Goal: Information Seeking & Learning: Learn about a topic

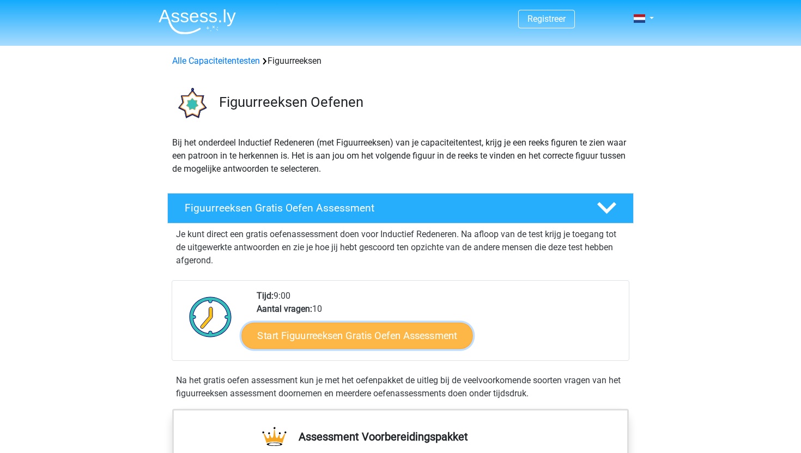
click at [323, 332] on link "Start Figuurreeksen Gratis Oefen Assessment" at bounding box center [357, 335] width 231 height 26
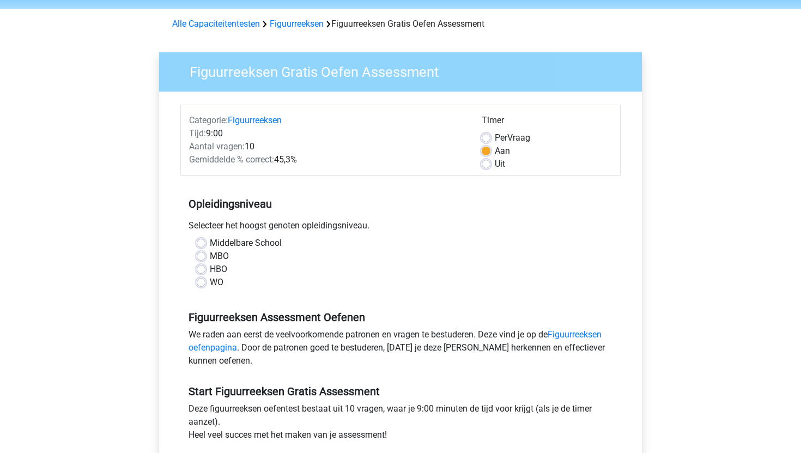
scroll to position [38, 0]
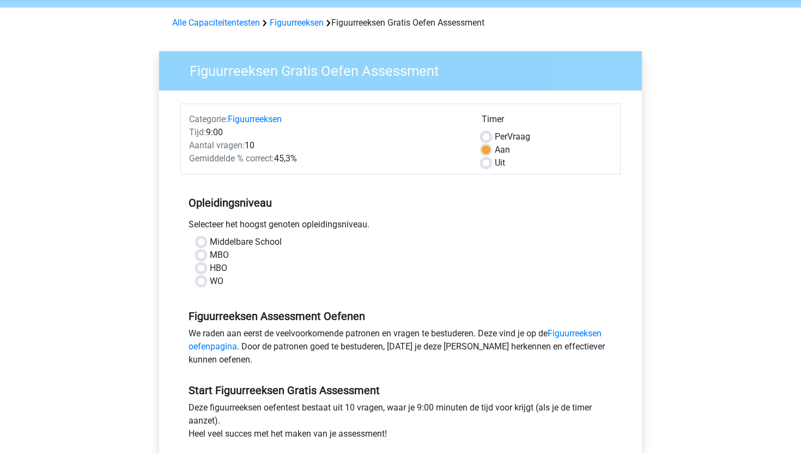
click at [214, 279] on label "WO" at bounding box center [217, 281] width 14 height 13
click at [205, 279] on input "WO" at bounding box center [201, 280] width 9 height 11
radio input "true"
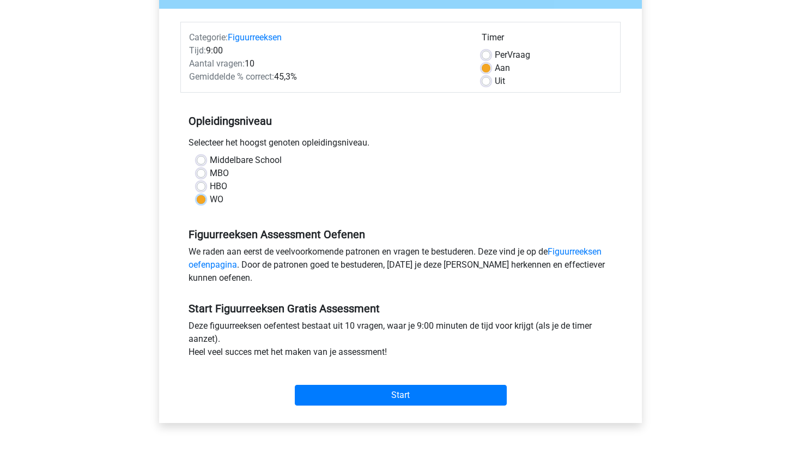
scroll to position [119, 0]
click at [495, 82] on label "Uit" at bounding box center [500, 81] width 10 height 13
click at [489, 82] on input "Uit" at bounding box center [486, 80] width 9 height 11
radio input "true"
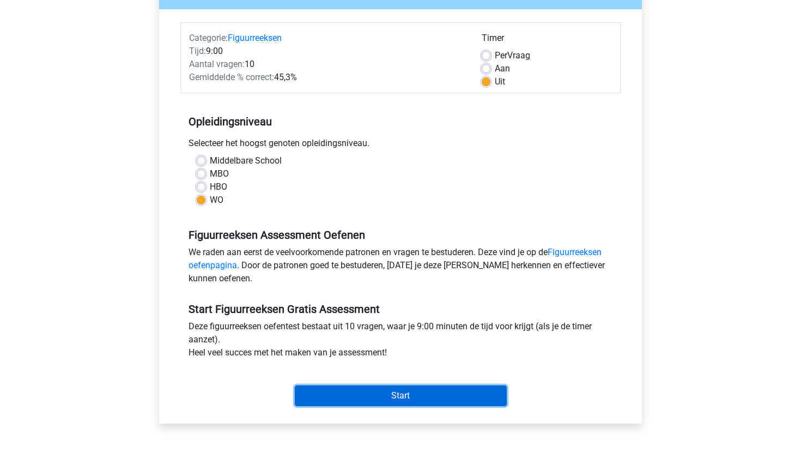
click at [405, 397] on input "Start" at bounding box center [401, 395] width 212 height 21
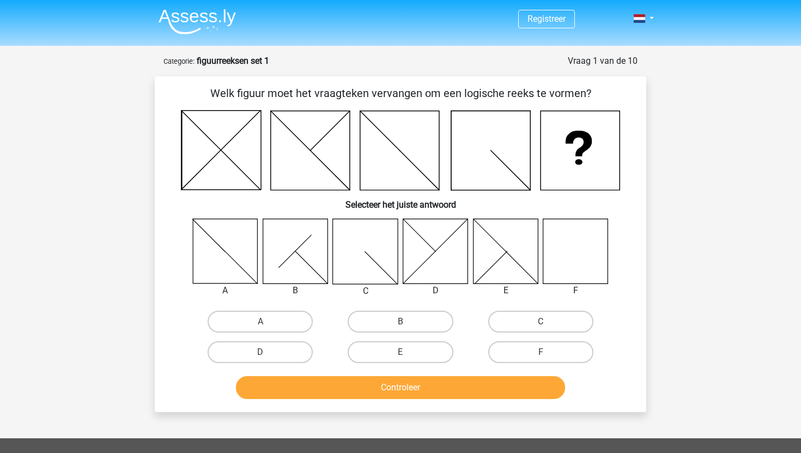
click at [587, 245] on icon at bounding box center [575, 250] width 65 height 65
click at [515, 351] on label "F" at bounding box center [540, 352] width 105 height 22
click at [540, 352] on input "F" at bounding box center [543, 355] width 7 height 7
radio input "true"
click at [488, 373] on div "Controleer" at bounding box center [400, 385] width 457 height 36
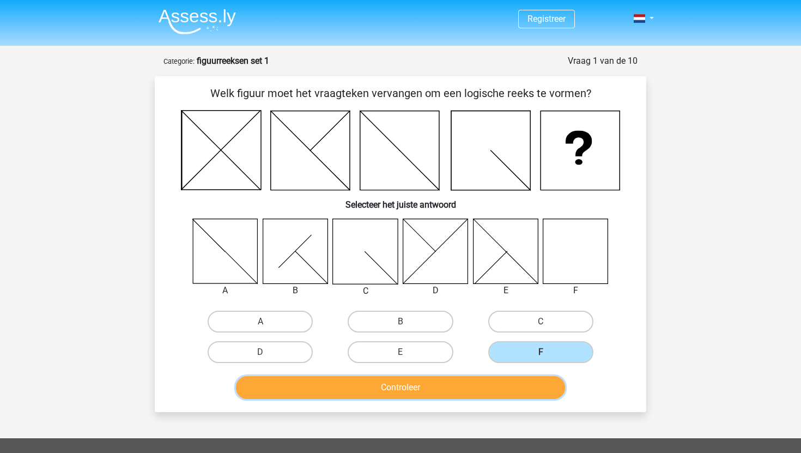
click at [484, 379] on button "Controleer" at bounding box center [401, 387] width 330 height 23
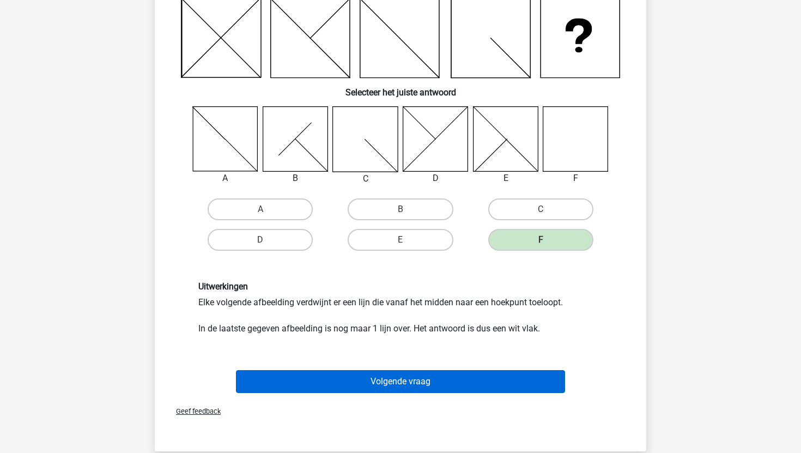
scroll to position [110, 0]
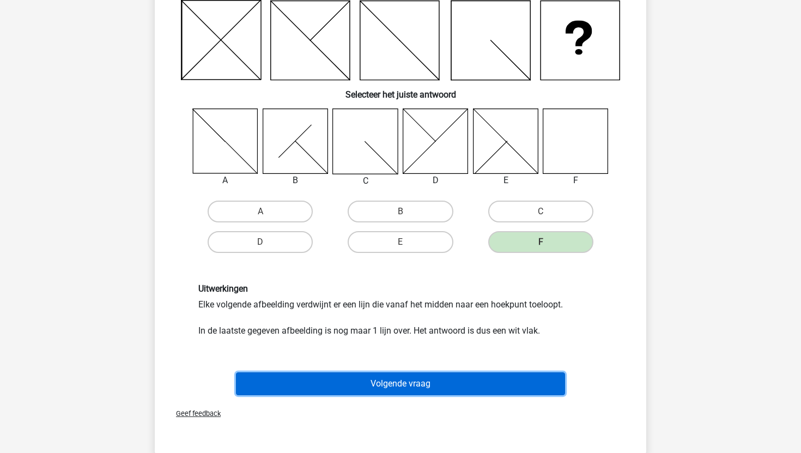
click at [485, 384] on button "Volgende vraag" at bounding box center [401, 383] width 330 height 23
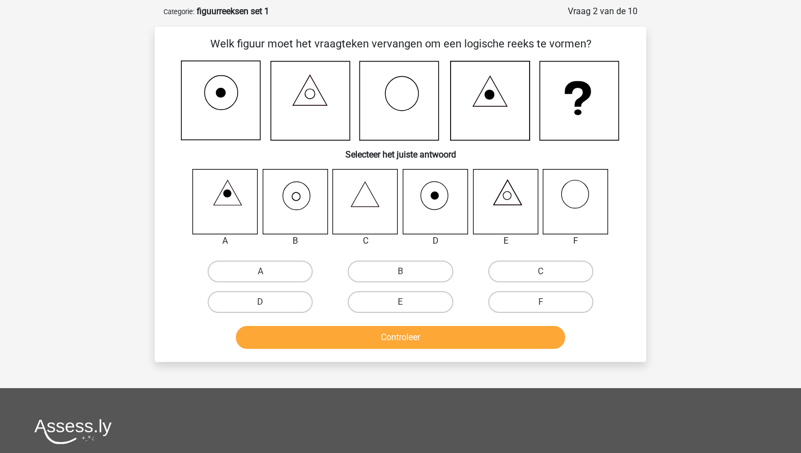
scroll to position [48, 0]
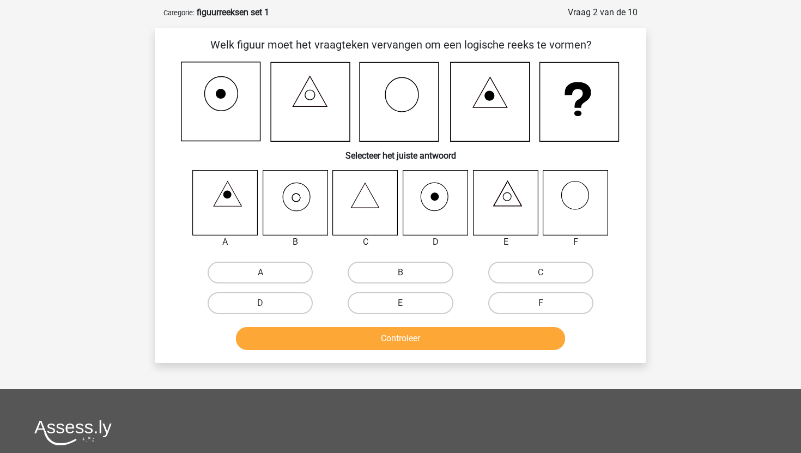
click at [415, 276] on label "B" at bounding box center [400, 273] width 105 height 22
click at [408, 276] on input "B" at bounding box center [403, 275] width 7 height 7
radio input "true"
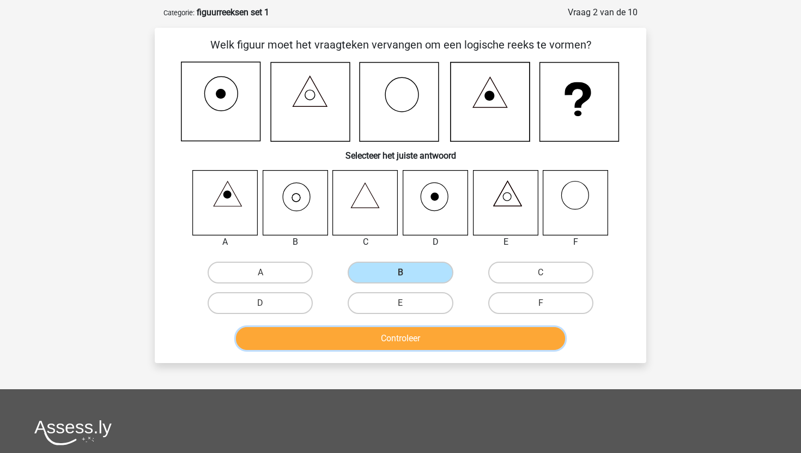
click at [470, 346] on button "Controleer" at bounding box center [401, 338] width 330 height 23
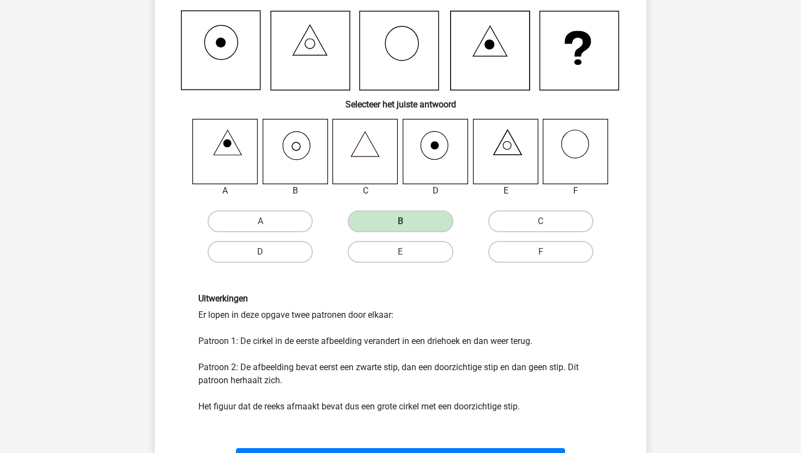
scroll to position [98, 0]
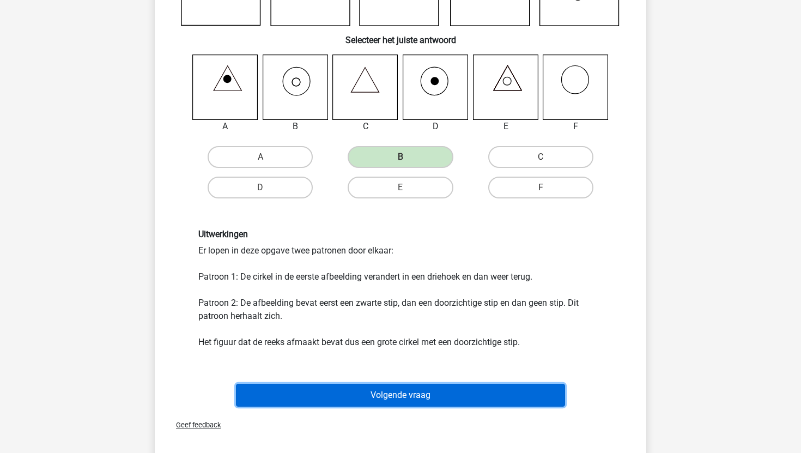
click at [424, 399] on button "Volgende vraag" at bounding box center [401, 395] width 330 height 23
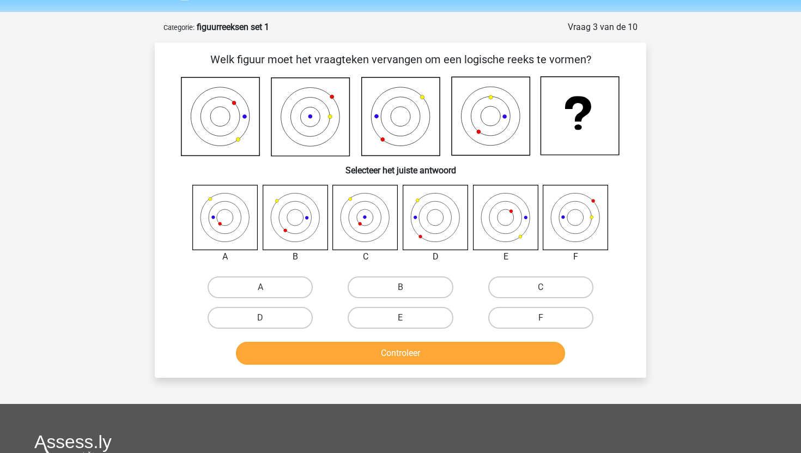
scroll to position [27, 0]
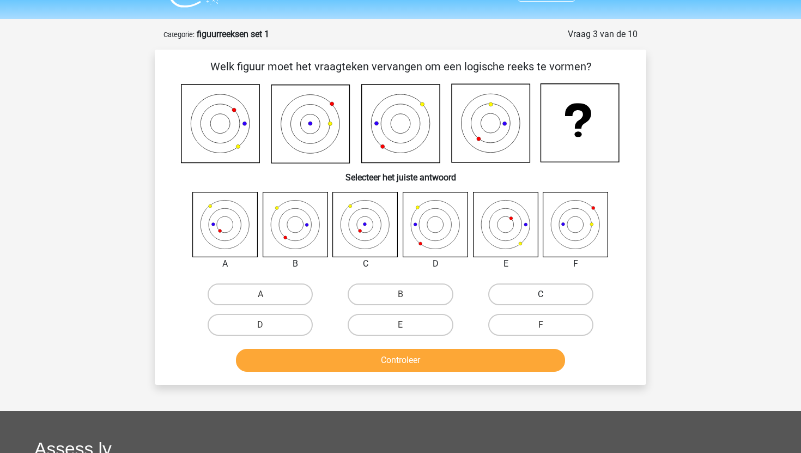
click at [534, 301] on label "C" at bounding box center [540, 294] width 105 height 22
click at [540, 301] on input "C" at bounding box center [543, 297] width 7 height 7
radio input "true"
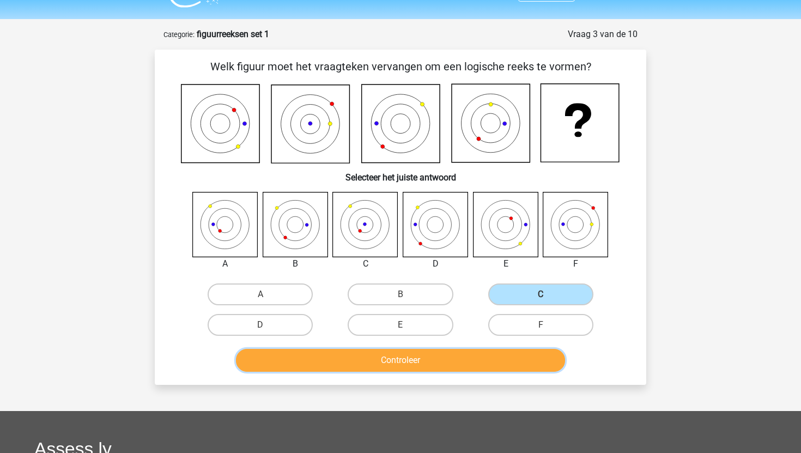
click at [486, 369] on button "Controleer" at bounding box center [401, 360] width 330 height 23
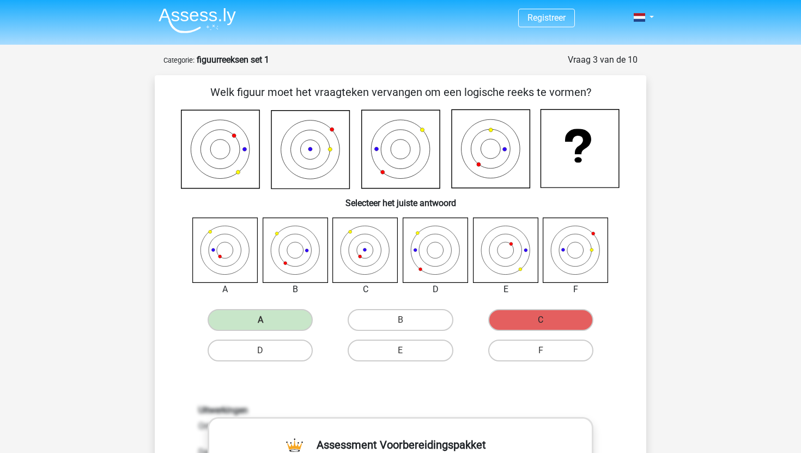
scroll to position [8, 0]
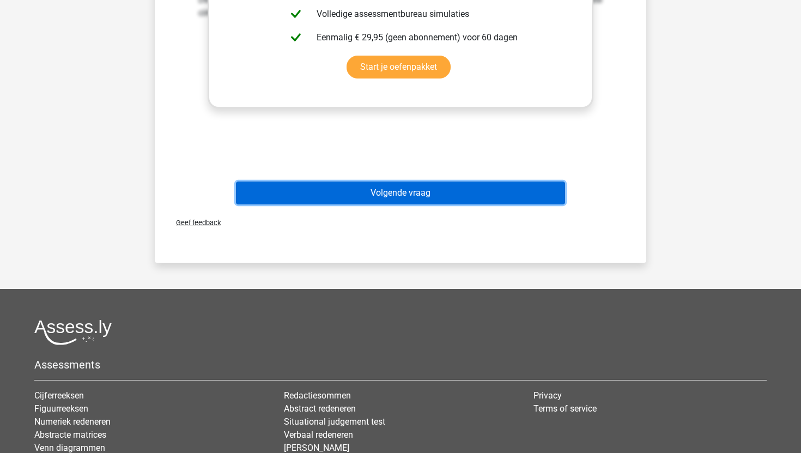
click at [410, 186] on button "Volgende vraag" at bounding box center [401, 192] width 330 height 23
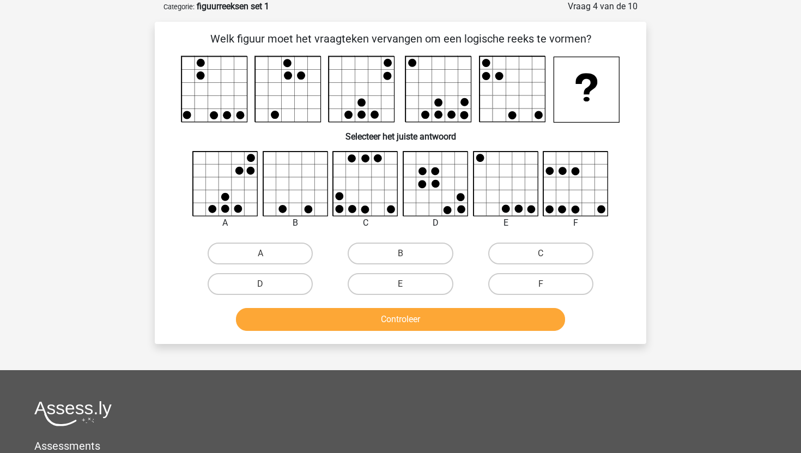
scroll to position [55, 0]
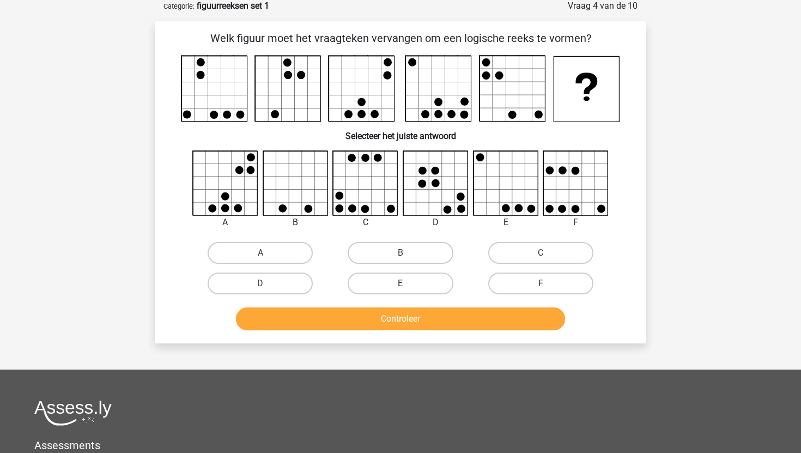
click at [388, 291] on label "E" at bounding box center [400, 283] width 105 height 22
click at [400, 290] on input "E" at bounding box center [403, 286] width 7 height 7
radio input "true"
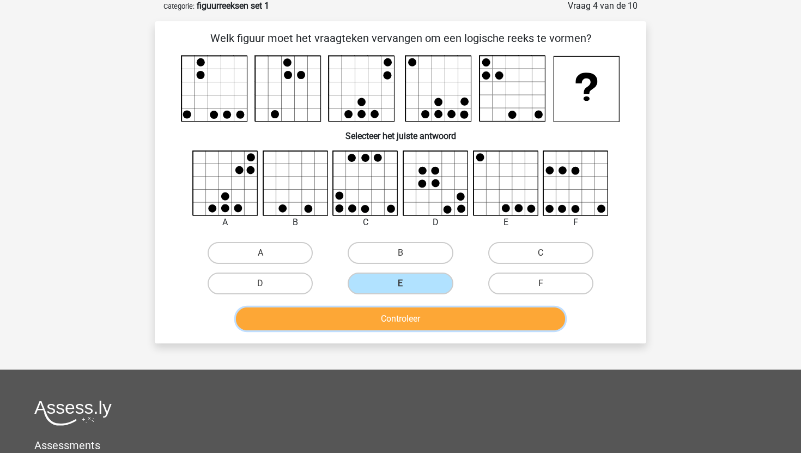
click at [393, 314] on button "Controleer" at bounding box center [401, 318] width 330 height 23
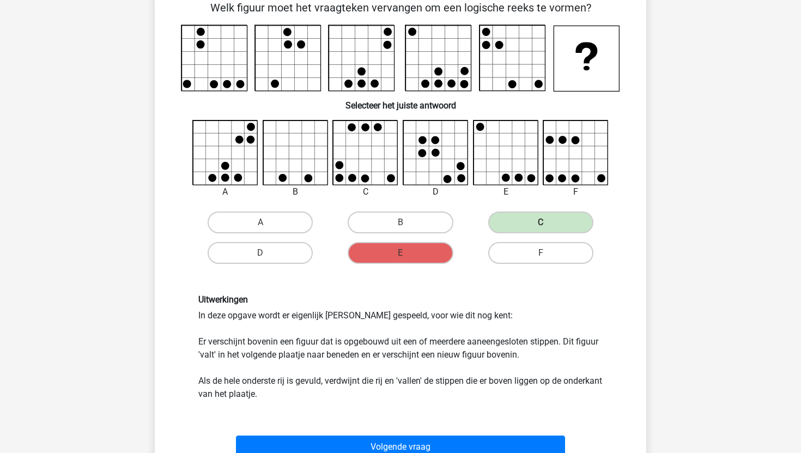
scroll to position [131, 0]
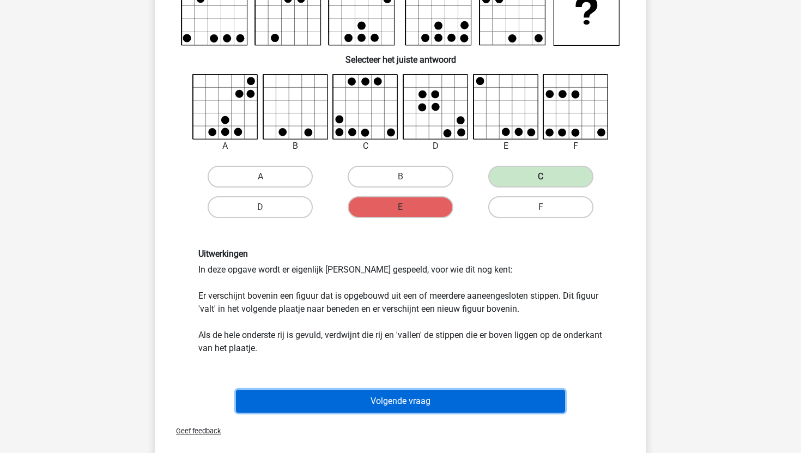
click at [480, 405] on button "Volgende vraag" at bounding box center [401, 401] width 330 height 23
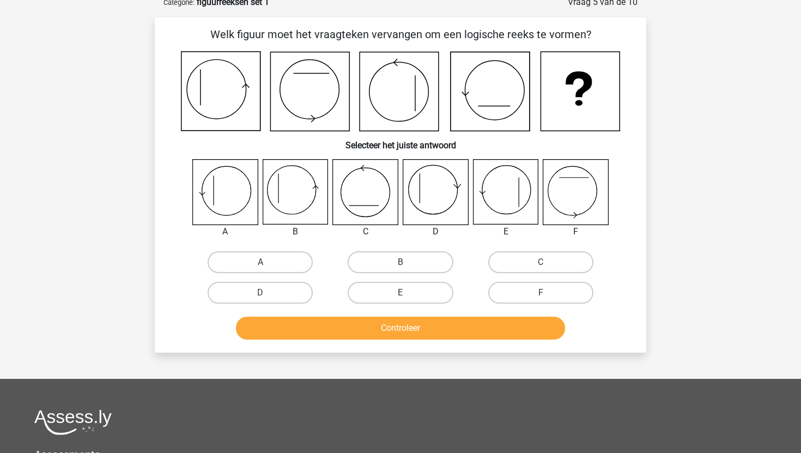
scroll to position [54, 0]
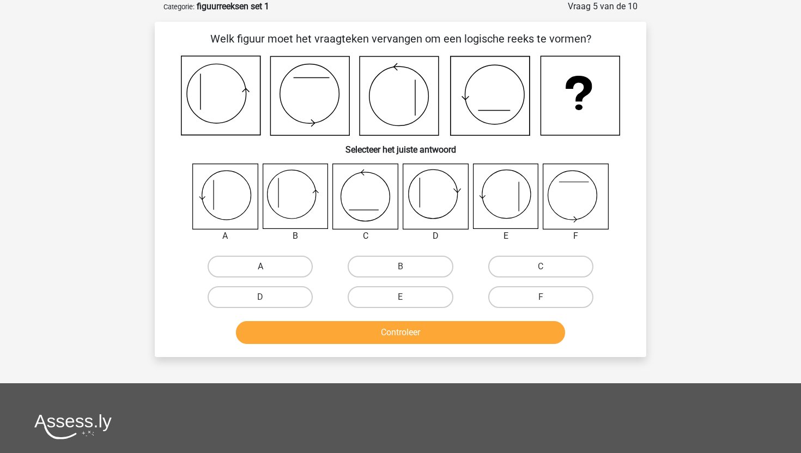
click at [247, 269] on label "A" at bounding box center [260, 267] width 105 height 22
click at [260, 269] on input "A" at bounding box center [263, 269] width 7 height 7
radio input "true"
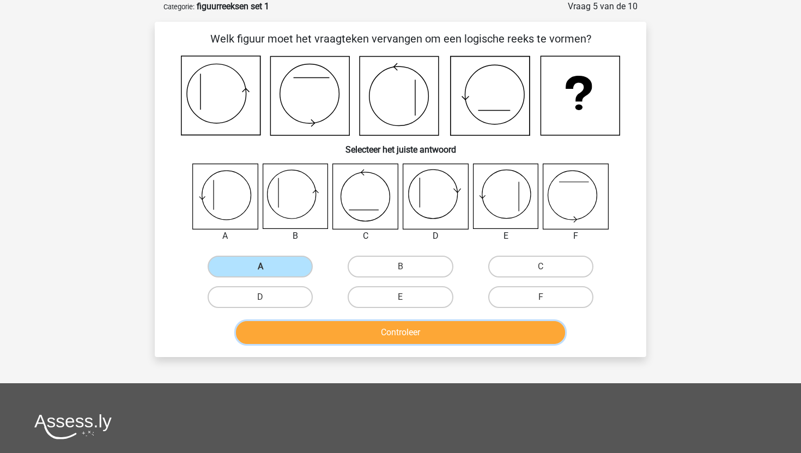
click at [307, 323] on button "Controleer" at bounding box center [401, 332] width 330 height 23
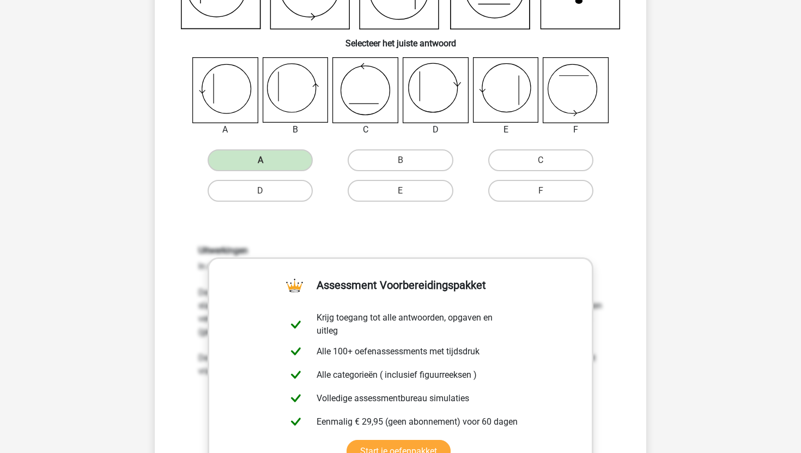
scroll to position [669, 0]
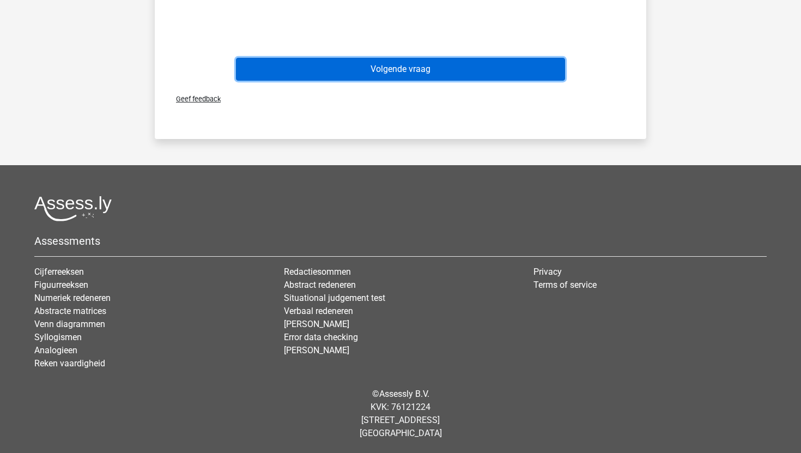
click at [436, 72] on button "Volgende vraag" at bounding box center [401, 69] width 330 height 23
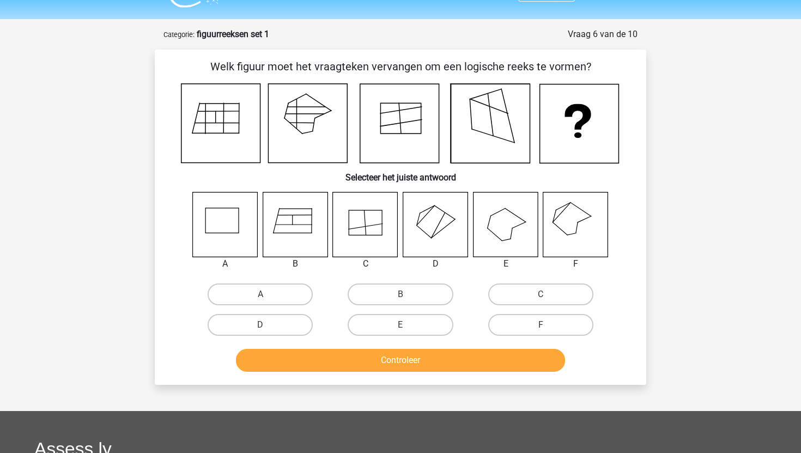
scroll to position [28, 0]
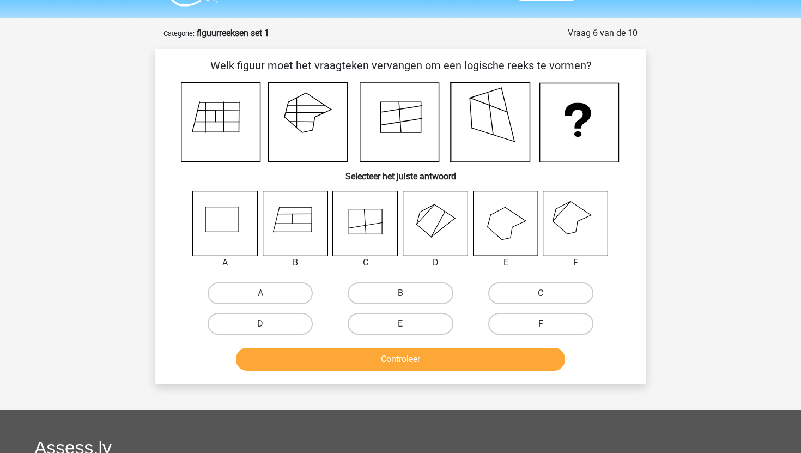
click at [554, 317] on label "F" at bounding box center [540, 324] width 105 height 22
click at [548, 324] on input "F" at bounding box center [543, 327] width 7 height 7
radio input "true"
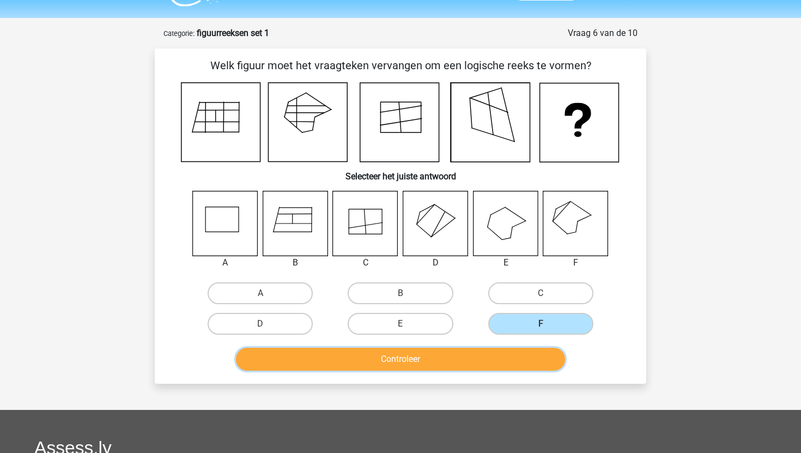
click at [493, 356] on button "Controleer" at bounding box center [401, 359] width 330 height 23
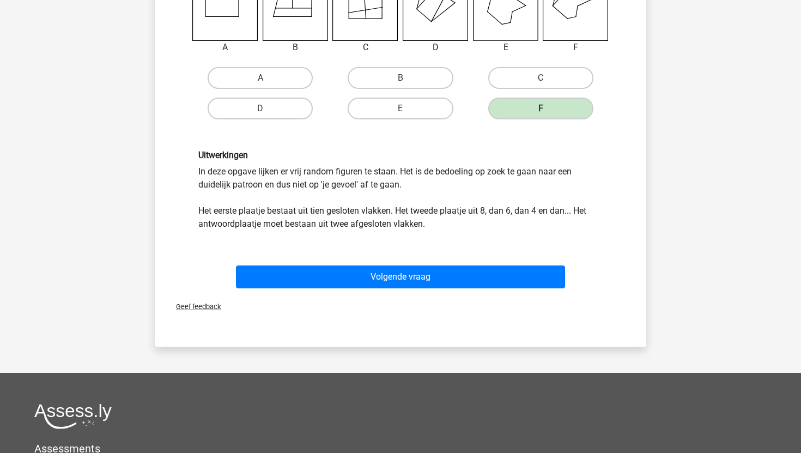
scroll to position [264, 0]
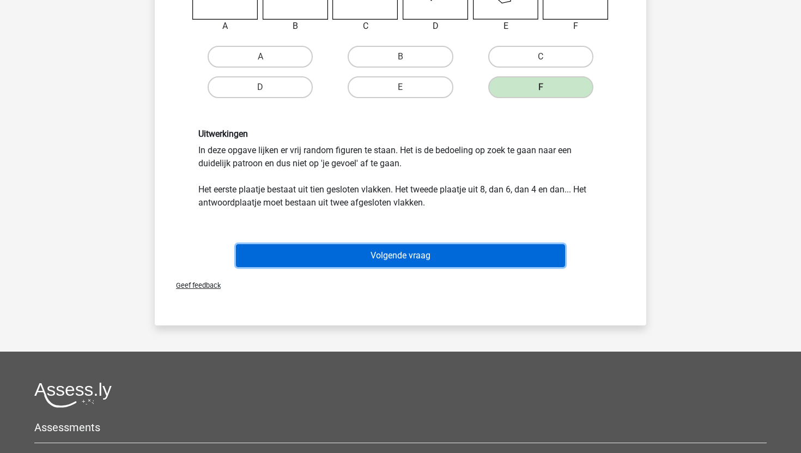
click at [485, 255] on button "Volgende vraag" at bounding box center [401, 255] width 330 height 23
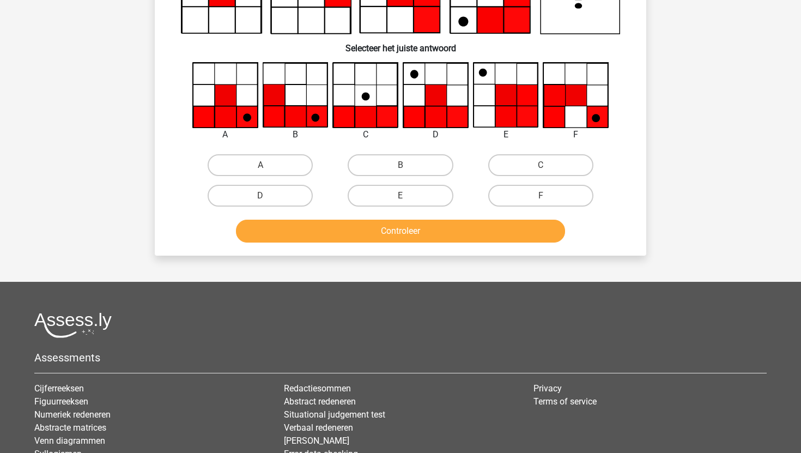
scroll to position [54, 0]
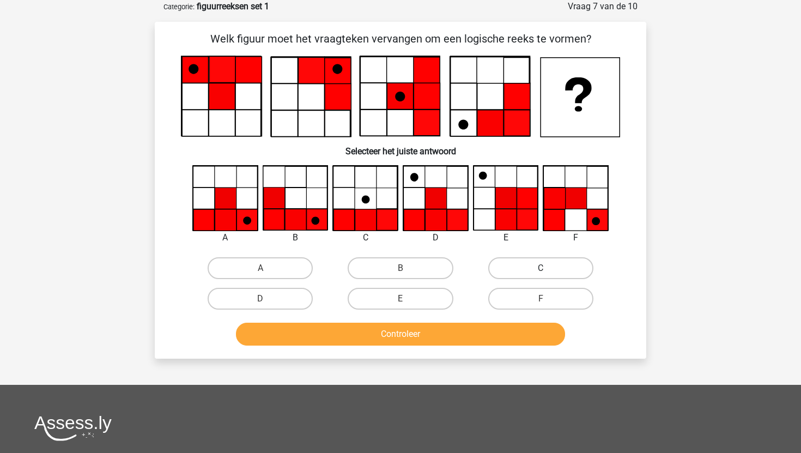
click at [501, 265] on label "C" at bounding box center [540, 268] width 105 height 22
click at [540, 268] on input "C" at bounding box center [543, 271] width 7 height 7
radio input "true"
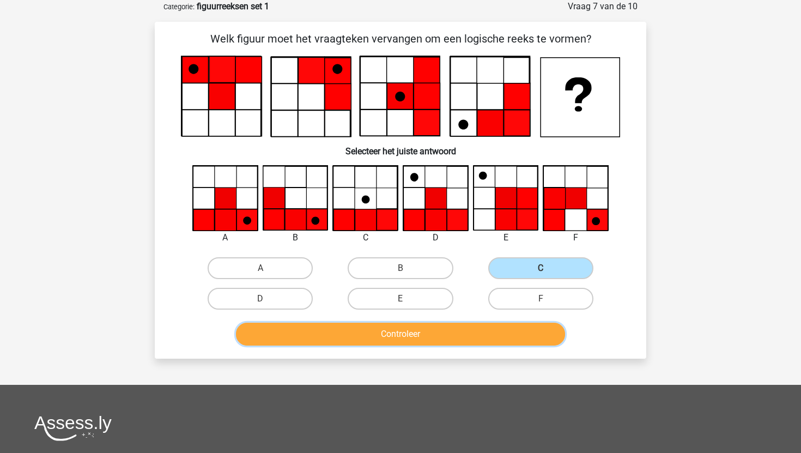
click at [457, 327] on button "Controleer" at bounding box center [401, 334] width 330 height 23
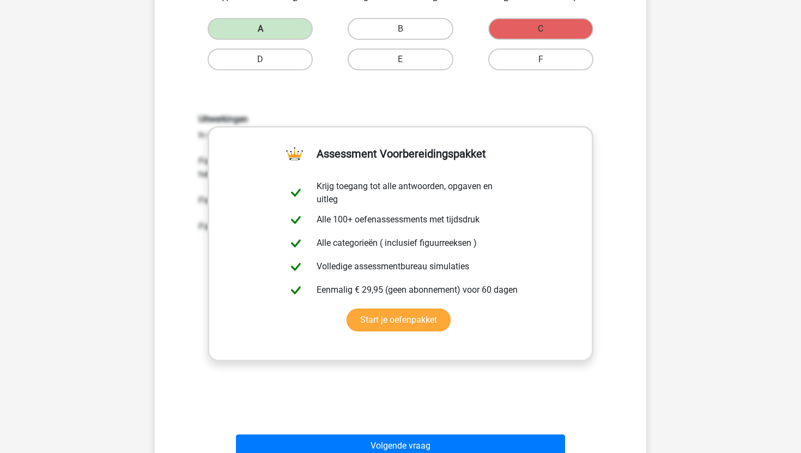
scroll to position [670, 0]
